Goal: Information Seeking & Learning: Find specific fact

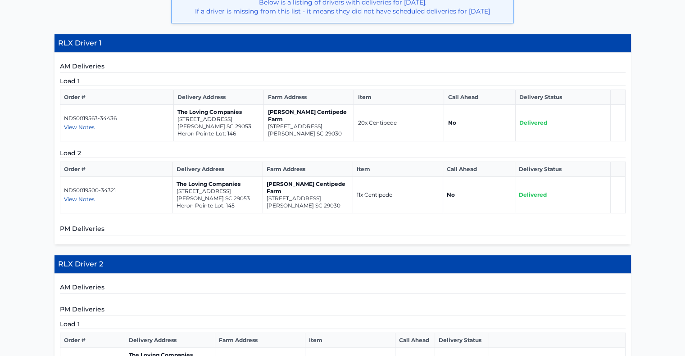
scroll to position [250, 0]
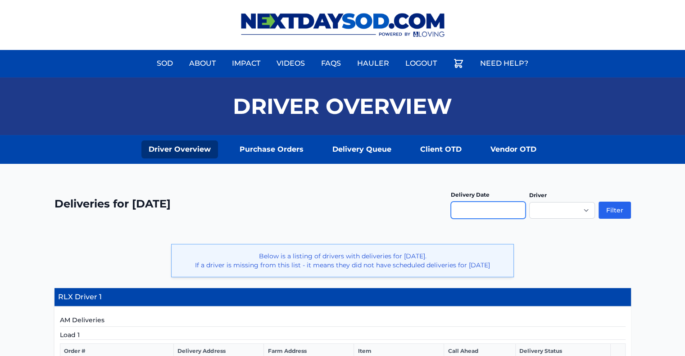
click at [507, 213] on input "text" at bounding box center [488, 210] width 75 height 17
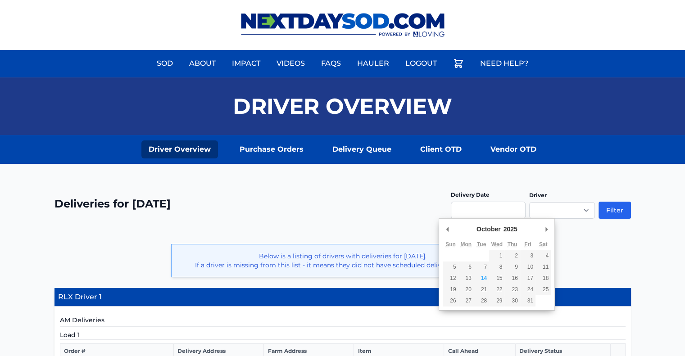
click at [424, 227] on div "**********" at bounding box center [343, 210] width 577 height 48
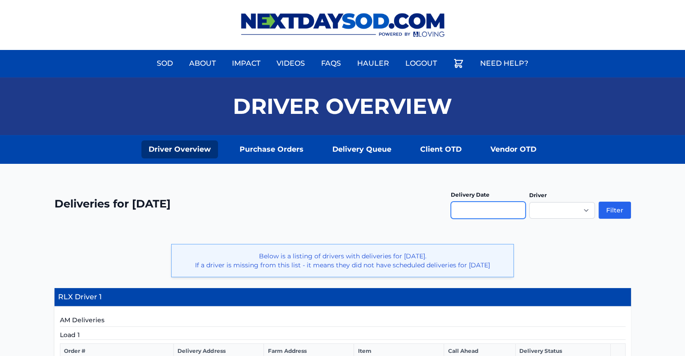
click at [460, 213] on input "Use the arrow keys to pick a date" at bounding box center [488, 210] width 75 height 17
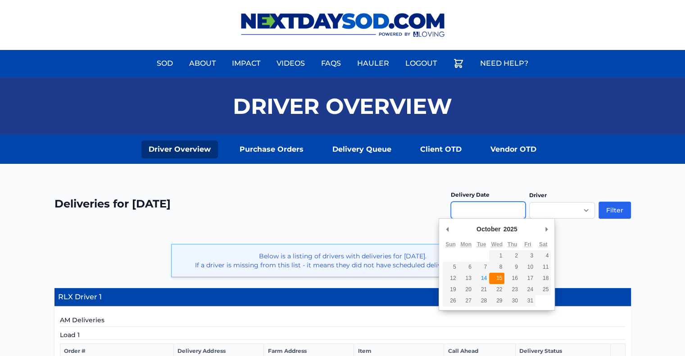
type input "**********"
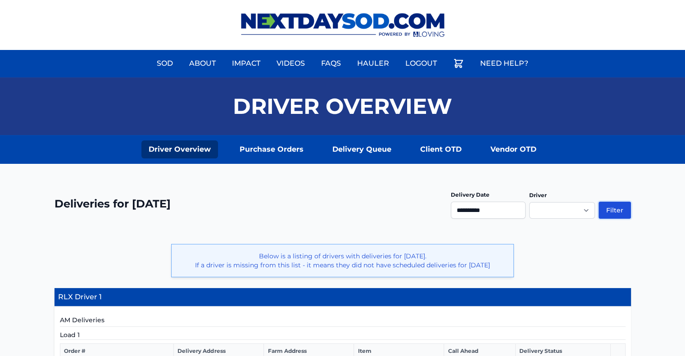
click at [614, 209] on button "Filter" at bounding box center [615, 210] width 32 height 17
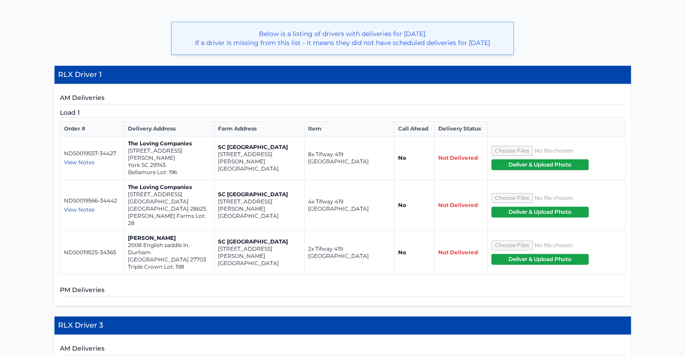
scroll to position [231, 0]
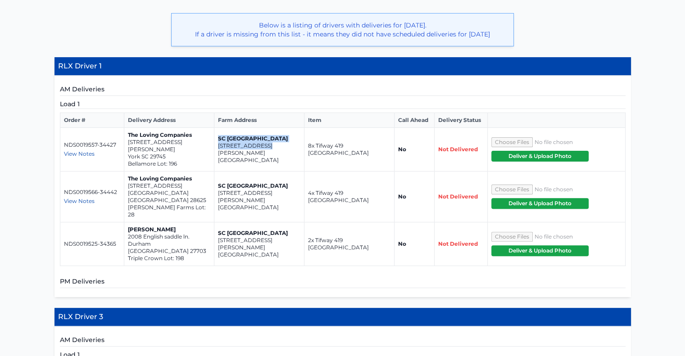
drag, startPoint x: 265, startPoint y: 144, endPoint x: 215, endPoint y: 136, distance: 51.2
click at [215, 136] on td "SC [GEOGRAPHIC_DATA] [STREET_ADDRESS][PERSON_NAME]" at bounding box center [260, 150] width 90 height 44
click at [222, 172] on td "SC [GEOGRAPHIC_DATA] [STREET_ADDRESS][PERSON_NAME]" at bounding box center [260, 197] width 90 height 51
drag, startPoint x: 279, startPoint y: 153, endPoint x: 218, endPoint y: 146, distance: 62.2
click at [218, 146] on td "SC [GEOGRAPHIC_DATA] [STREET_ADDRESS][PERSON_NAME]" at bounding box center [260, 150] width 90 height 44
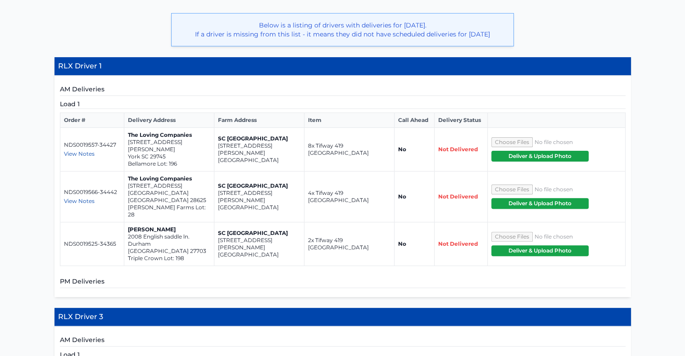
copy td "[STREET_ADDRESS][PERSON_NAME]"
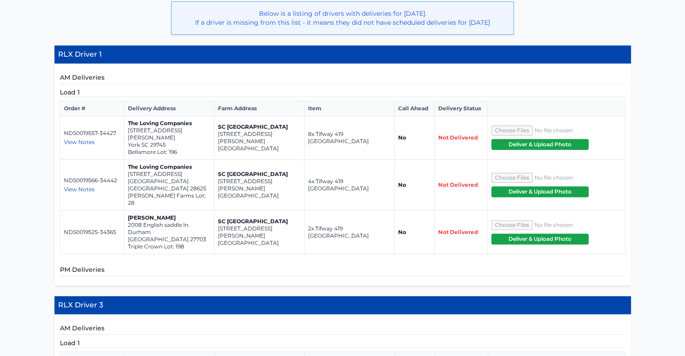
scroll to position [248, 0]
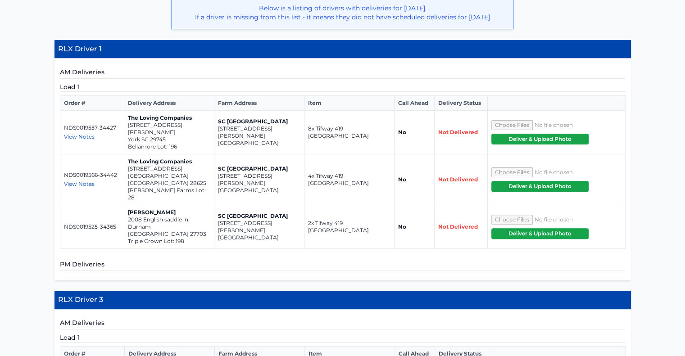
copy td "[STREET_ADDRESS][PERSON_NAME]"
drag, startPoint x: 171, startPoint y: 132, endPoint x: 126, endPoint y: 122, distance: 46.2
click at [126, 122] on td "The Loving Companies [STREET_ADDRESS][PERSON_NAME]" at bounding box center [169, 133] width 90 height 44
copy td "[STREET_ADDRESS][PERSON_NAME]"
drag, startPoint x: 186, startPoint y: 167, endPoint x: 126, endPoint y: 160, distance: 60.8
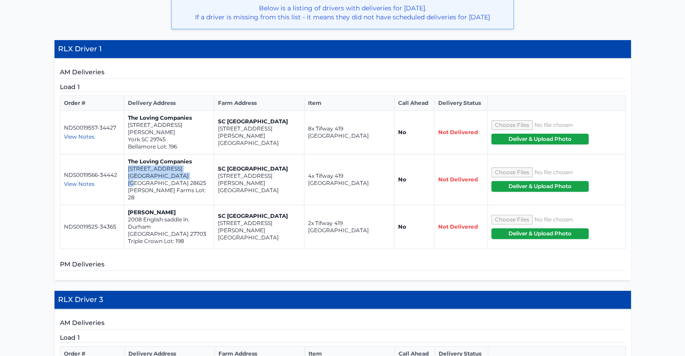
click at [126, 160] on td "The Loving Companies [STREET_ADDRESS] [PERSON_NAME][GEOGRAPHIC_DATA] Lot: 28" at bounding box center [169, 180] width 90 height 51
copy td "[STREET_ADDRESS]"
drag, startPoint x: 179, startPoint y: 204, endPoint x: 127, endPoint y: 198, distance: 53.0
click at [127, 205] on td "[PERSON_NAME] 2008 English saddle ln. Durham NC 27703 Triple Crown Lot: 198" at bounding box center [169, 227] width 90 height 44
copy td "2008 English saddle ln. [GEOGRAPHIC_DATA]"
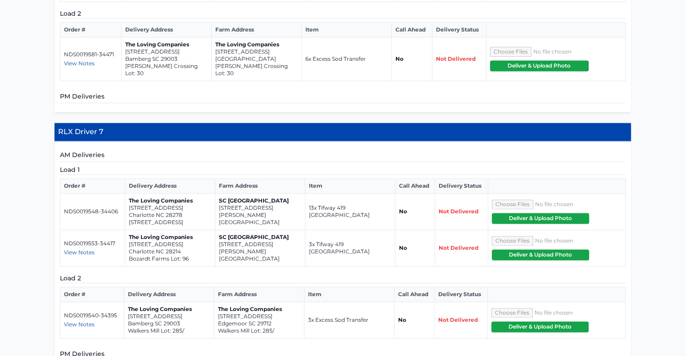
scroll to position [1231, 0]
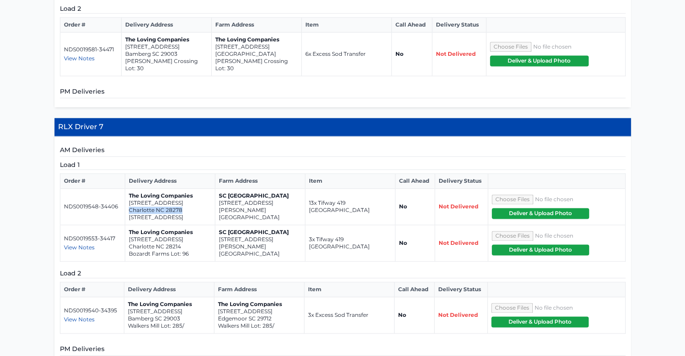
drag, startPoint x: 183, startPoint y: 96, endPoint x: 128, endPoint y: 97, distance: 55.0
click at [128, 189] on td "The Loving Companies [STREET_ADDRESS]" at bounding box center [170, 207] width 90 height 37
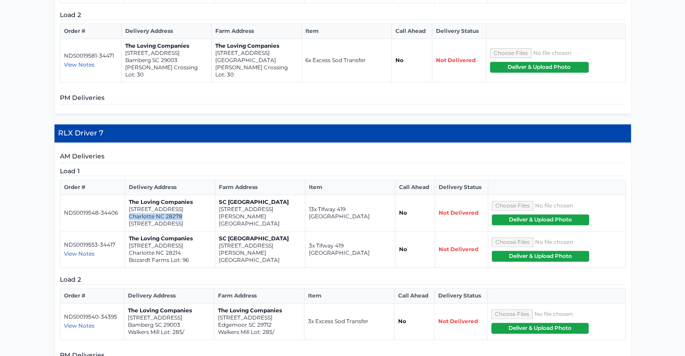
scroll to position [1232, 0]
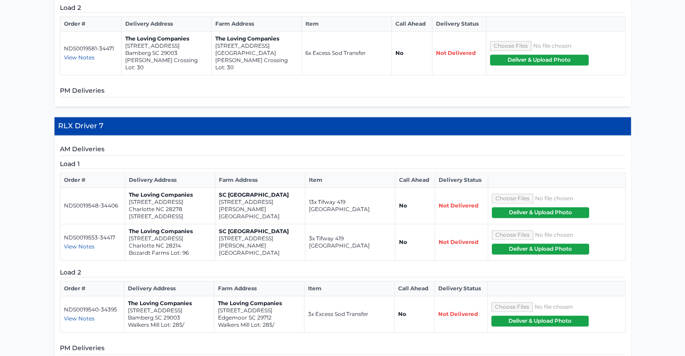
click at [189, 213] on p "[STREET_ADDRESS]" at bounding box center [170, 216] width 82 height 7
drag, startPoint x: 183, startPoint y: 95, endPoint x: 127, endPoint y: 89, distance: 56.7
click at [127, 188] on td "The Loving Companies [STREET_ADDRESS]" at bounding box center [170, 206] width 90 height 37
copy td "[STREET_ADDRESS]"
drag, startPoint x: 183, startPoint y: 132, endPoint x: 129, endPoint y: 129, distance: 54.6
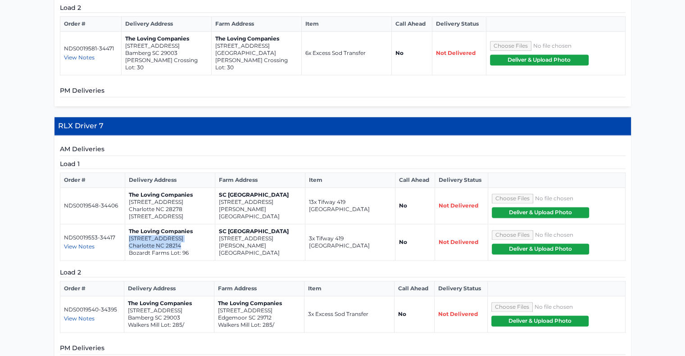
click at [129, 242] on p "Charlotte NC 28214" at bounding box center [170, 245] width 82 height 7
click at [124, 160] on div "Load 1 Order # Delivery Address Farm Address Item Call Ahead Delivery Status ND…" at bounding box center [343, 246] width 566 height 173
drag, startPoint x: 180, startPoint y: 131, endPoint x: 128, endPoint y: 128, distance: 51.9
click at [128, 224] on td "The Loving Companies [STREET_ADDRESS] Bozardt Farms Lot: 96" at bounding box center [170, 242] width 90 height 37
copy td "[STREET_ADDRESS]"
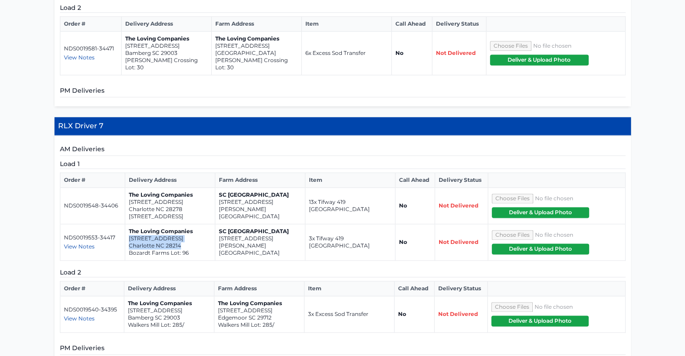
drag, startPoint x: 274, startPoint y: 196, endPoint x: 245, endPoint y: 198, distance: 29.3
click at [245, 307] on p "[STREET_ADDRESS]" at bounding box center [259, 310] width 82 height 7
click at [213, 344] on h5 "PM Deliveries" at bounding box center [343, 349] width 566 height 11
drag, startPoint x: 274, startPoint y: 204, endPoint x: 218, endPoint y: 198, distance: 56.2
click at [218, 297] on td "The Loving Companies [STREET_ADDRESS] [GEOGRAPHIC_DATA] Lot: 285/" at bounding box center [260, 315] width 90 height 37
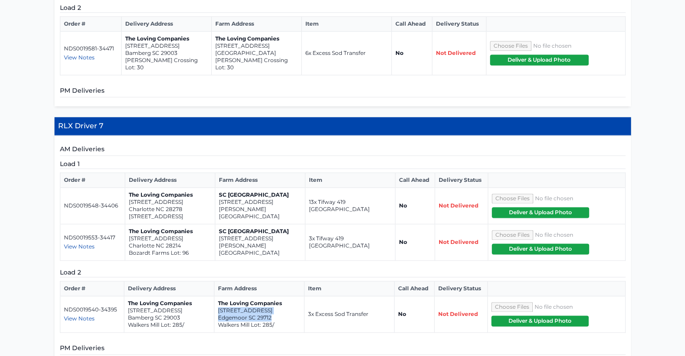
copy td "[STREET_ADDRESS]"
